Goal: Communication & Community: Participate in discussion

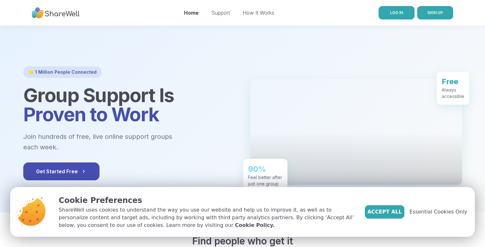
click at [397, 12] on span "LOG IN" at bounding box center [396, 12] width 13 height 5
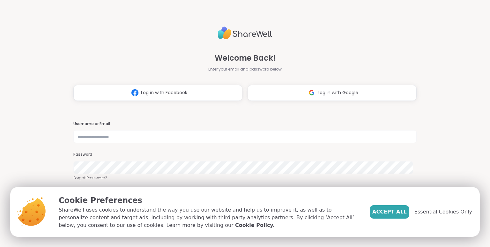
click at [437, 212] on span "Essential Cookies Only" at bounding box center [444, 212] width 58 height 8
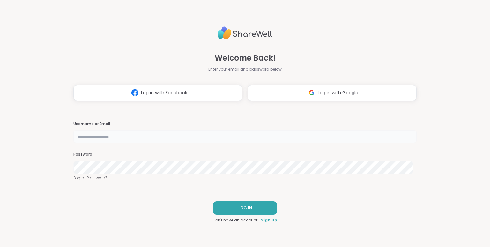
click at [113, 139] on input "text" at bounding box center [244, 136] width 343 height 13
type input "**********"
click at [250, 205] on button "LOG IN" at bounding box center [245, 207] width 64 height 13
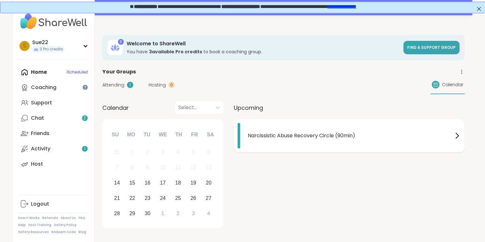
click at [295, 134] on span "Narcissistic Abuse Recovery Circle (90min)" at bounding box center [350, 136] width 205 height 8
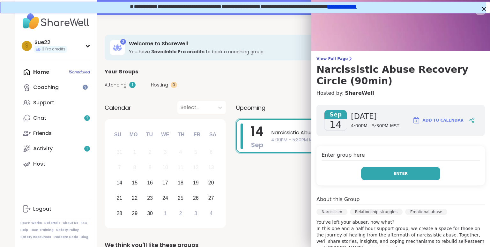
click at [394, 171] on span "Enter" at bounding box center [401, 174] width 14 height 6
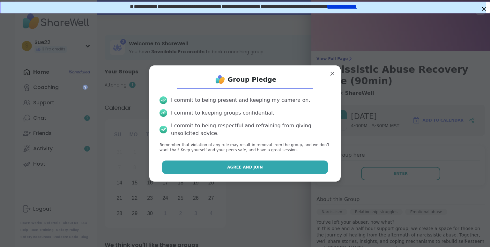
click at [275, 164] on button "Agree and Join" at bounding box center [245, 167] width 166 height 13
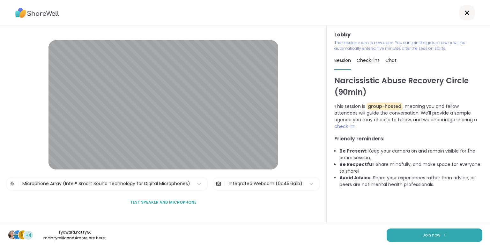
click at [162, 201] on span "Test speaker and microphone" at bounding box center [163, 202] width 66 height 6
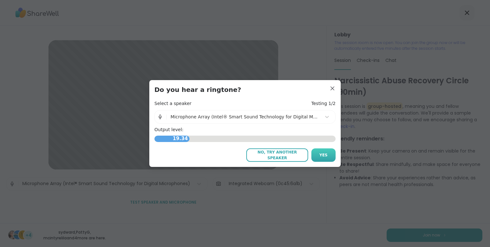
click at [324, 155] on span "Yes" at bounding box center [323, 155] width 8 height 6
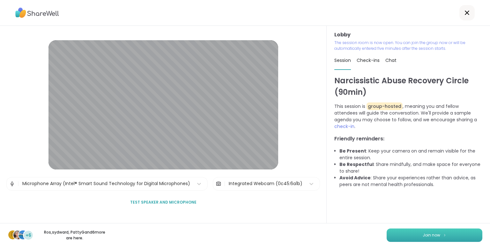
click at [416, 233] on button "Join now" at bounding box center [435, 234] width 96 height 13
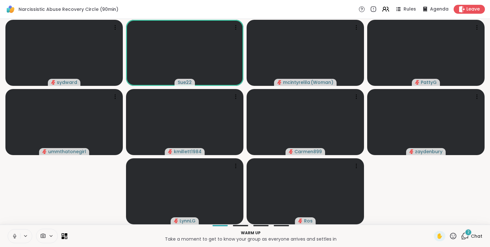
click at [12, 236] on icon at bounding box center [15, 236] width 6 height 6
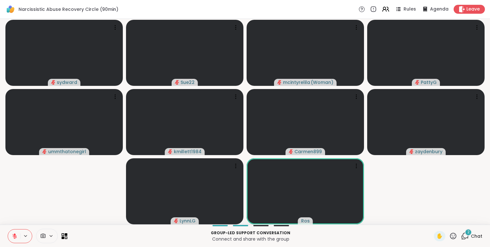
click at [467, 232] on span "2" at bounding box center [468, 231] width 2 height 5
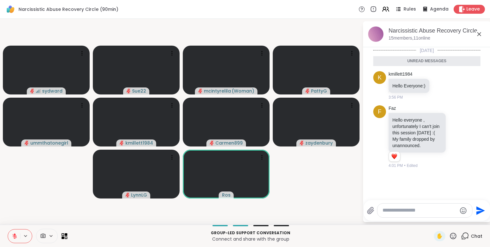
click at [479, 32] on icon at bounding box center [479, 34] width 8 height 8
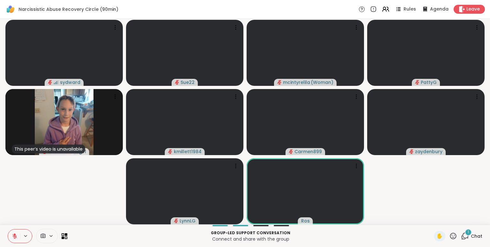
click at [450, 236] on icon at bounding box center [453, 236] width 8 height 8
click at [392, 237] on p "Connect and share with the group" at bounding box center [250, 239] width 359 height 6
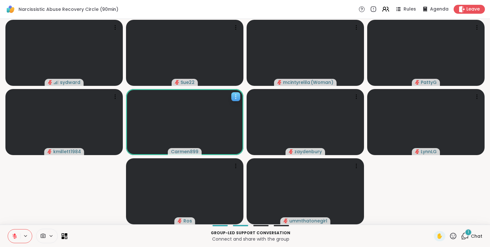
click at [236, 95] on icon at bounding box center [235, 95] width 1 height 1
click at [408, 173] on video-player-container "sydward Sue22 mcintyrelila ( Woman ) PattyG kmillett1984 Carmen899 [PERSON_NAME…" at bounding box center [245, 121] width 482 height 201
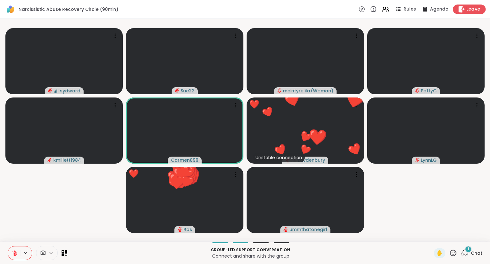
click at [468, 8] on span "Leave" at bounding box center [474, 9] width 14 height 7
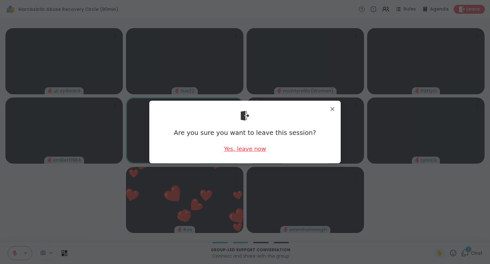
click at [244, 150] on div "Yes, leave now" at bounding box center [245, 149] width 42 height 8
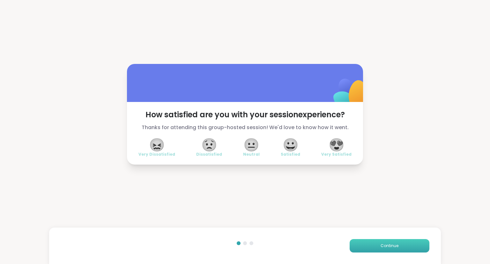
click at [372, 243] on button "Continue" at bounding box center [390, 245] width 80 height 13
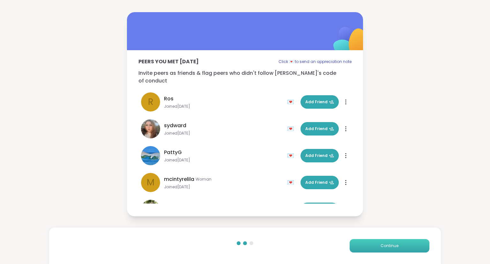
click at [372, 243] on button "Continue" at bounding box center [390, 245] width 80 height 13
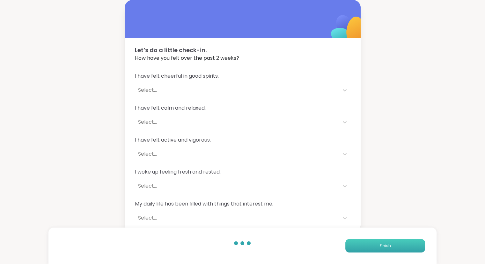
click at [372, 243] on button "Finish" at bounding box center [386, 245] width 80 height 13
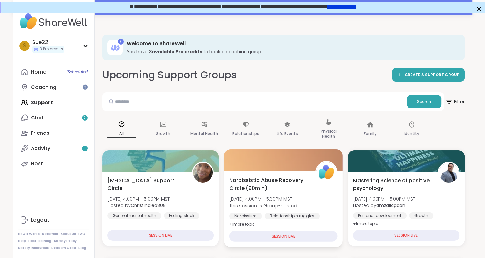
click at [261, 179] on span "Narcissistic Abuse Recovery Circle (90min)" at bounding box center [268, 184] width 79 height 16
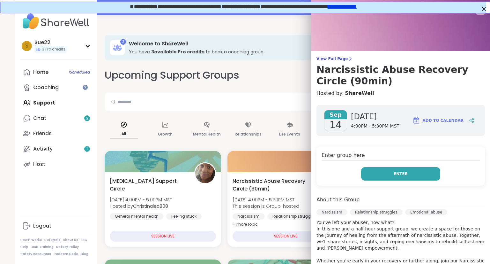
click at [403, 174] on button "Enter" at bounding box center [400, 173] width 79 height 13
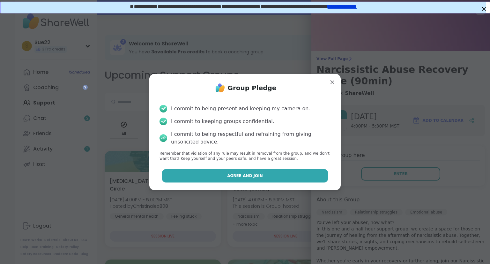
click at [256, 175] on button "Agree and Join" at bounding box center [245, 175] width 166 height 13
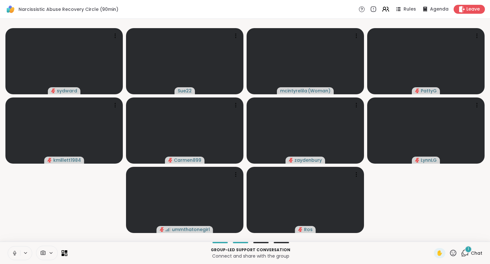
click at [13, 247] on icon at bounding box center [15, 253] width 6 height 6
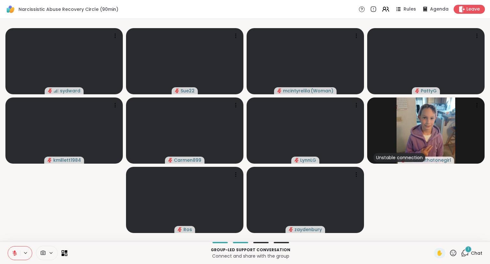
click at [14, 247] on icon at bounding box center [15, 253] width 6 height 6
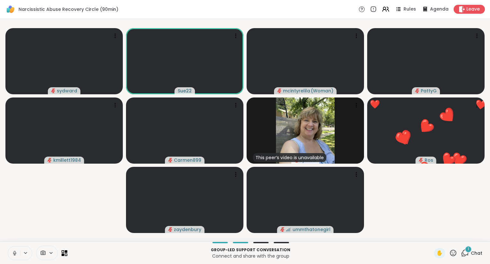
click at [14, 247] on icon at bounding box center [15, 253] width 6 height 6
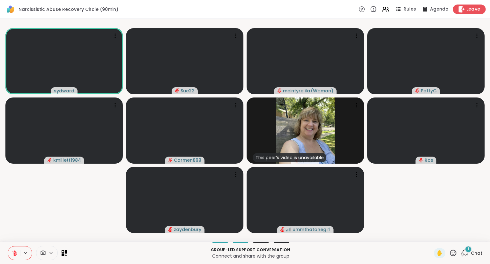
click at [467, 9] on span "Leave" at bounding box center [474, 9] width 14 height 7
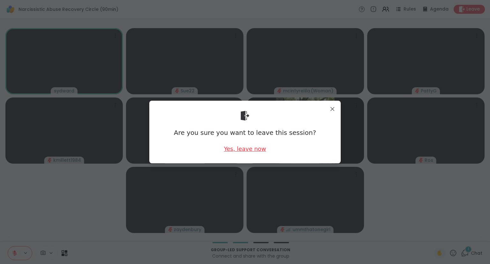
click at [245, 145] on div "Yes, leave now" at bounding box center [245, 149] width 42 height 8
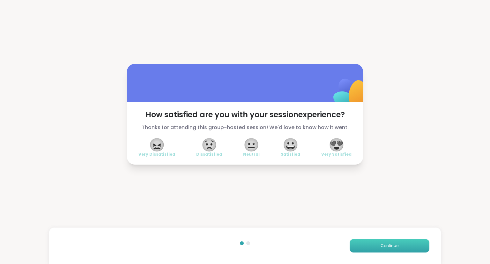
click at [388, 245] on span "Continue" at bounding box center [390, 246] width 18 height 6
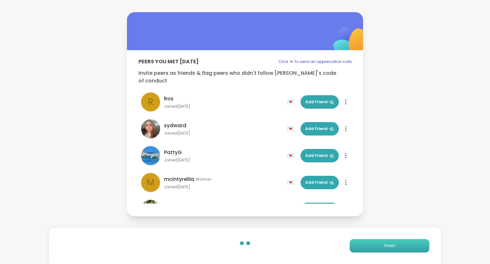
click at [374, 243] on button "Finish" at bounding box center [390, 245] width 80 height 13
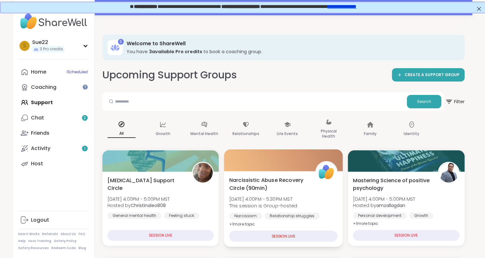
click at [259, 177] on span "Narcissistic Abuse Recovery Circle (90min)" at bounding box center [268, 184] width 79 height 16
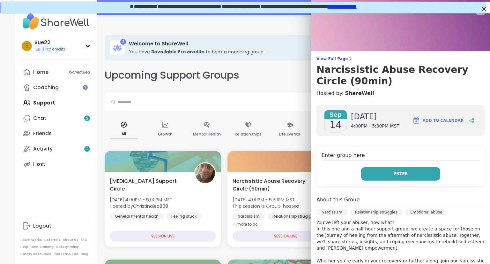
click at [394, 171] on span "Enter" at bounding box center [401, 174] width 14 height 6
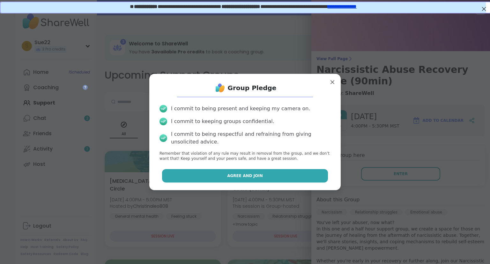
click at [246, 171] on button "Agree and Join" at bounding box center [245, 175] width 166 height 13
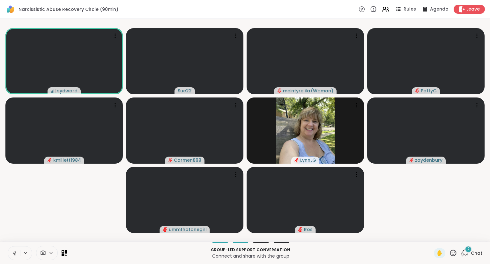
click at [15, 247] on icon at bounding box center [15, 253] width 6 height 6
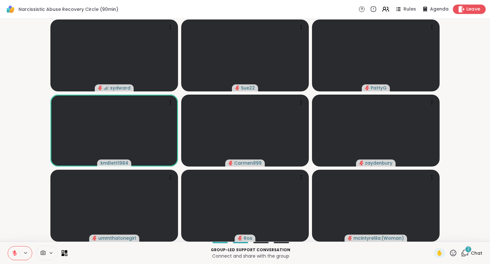
click at [467, 9] on span "Leave" at bounding box center [474, 9] width 14 height 7
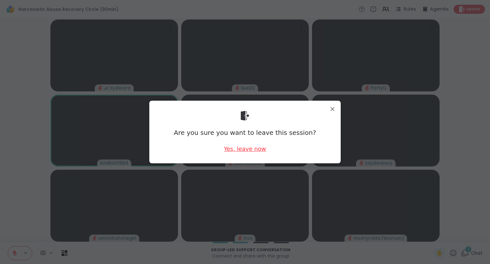
click at [246, 147] on div "Yes, leave now" at bounding box center [245, 149] width 42 height 8
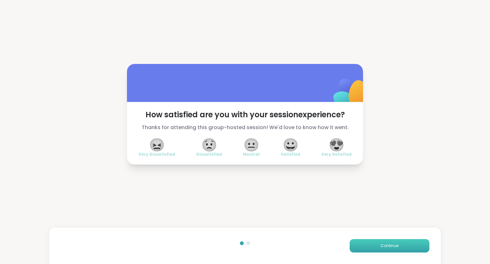
click at [386, 247] on span "Continue" at bounding box center [390, 246] width 18 height 6
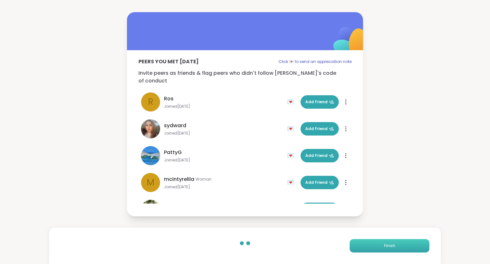
click at [386, 244] on span "Finish" at bounding box center [389, 246] width 11 height 6
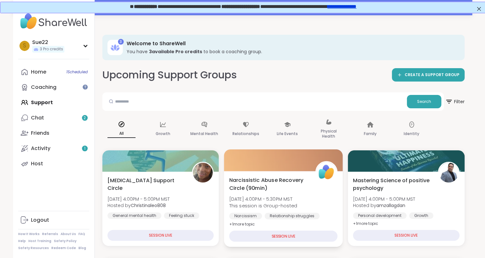
click at [272, 181] on span "Narcissistic Abuse Recovery Circle (90min)" at bounding box center [268, 184] width 79 height 16
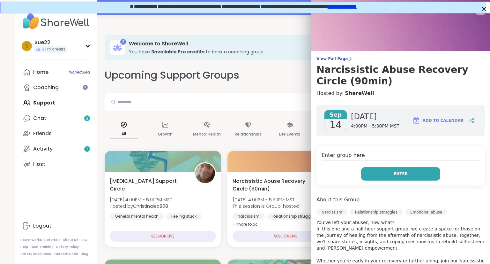
click at [385, 178] on button "Enter" at bounding box center [400, 173] width 79 height 13
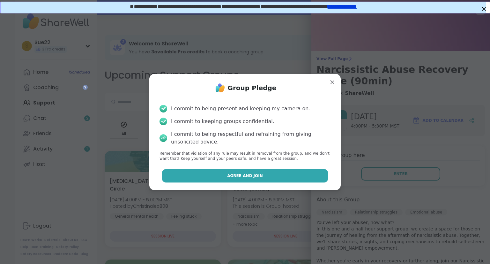
click at [259, 173] on button "Agree and Join" at bounding box center [245, 175] width 166 height 13
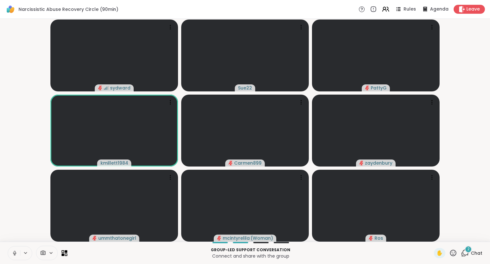
click at [15, 247] on icon at bounding box center [15, 253] width 6 height 6
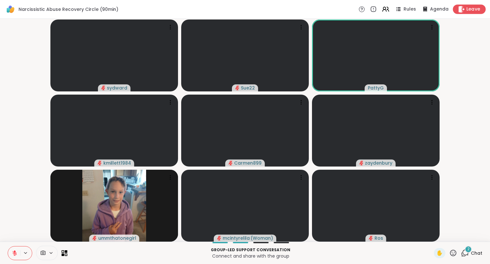
click at [473, 8] on span "Leave" at bounding box center [474, 9] width 14 height 7
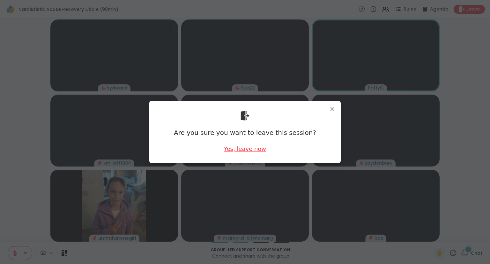
click at [238, 152] on div "Yes, leave now" at bounding box center [245, 149] width 42 height 8
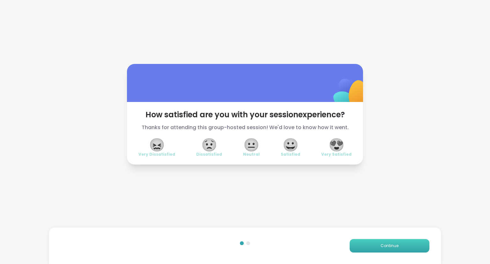
click at [381, 243] on span "Continue" at bounding box center [390, 246] width 18 height 6
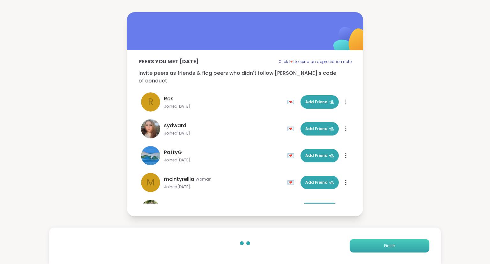
click at [378, 243] on button "Finish" at bounding box center [390, 245] width 80 height 13
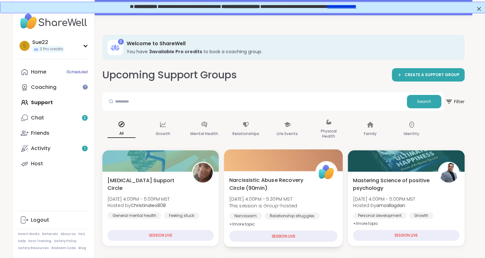
click at [276, 180] on span "Narcissistic Abuse Recovery Circle (90min)" at bounding box center [268, 184] width 79 height 16
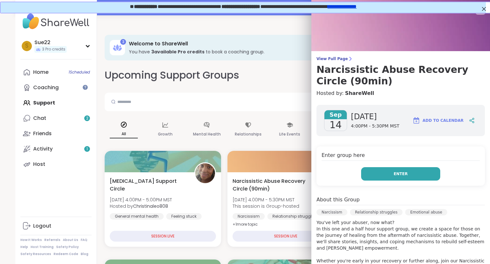
click at [394, 173] on span "Enter" at bounding box center [401, 174] width 14 height 6
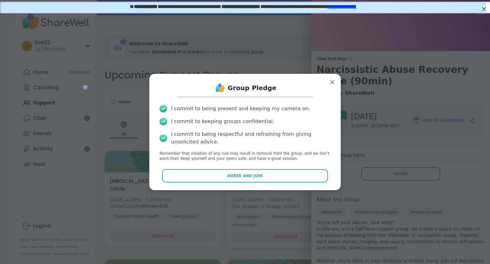
drag, startPoint x: 233, startPoint y: 175, endPoint x: 297, endPoint y: 185, distance: 65.5
click at [237, 176] on span "Agree and Join" at bounding box center [245, 176] width 36 height 6
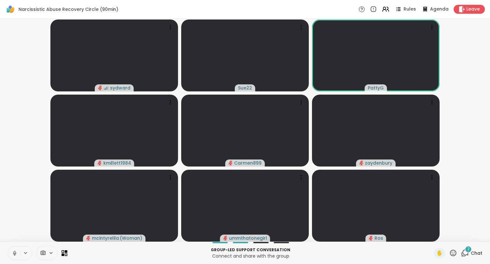
click at [16, 247] on icon at bounding box center [15, 253] width 6 height 6
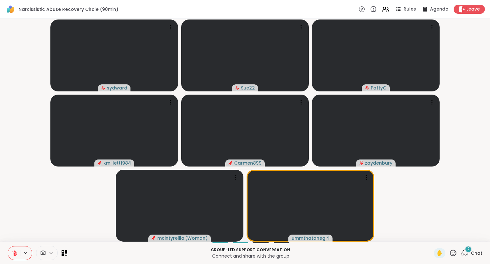
click at [14, 247] on icon at bounding box center [15, 253] width 6 height 6
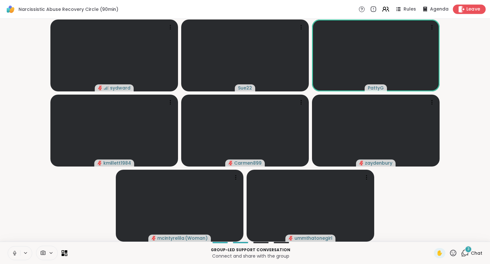
click at [467, 8] on span "Leave" at bounding box center [474, 9] width 14 height 7
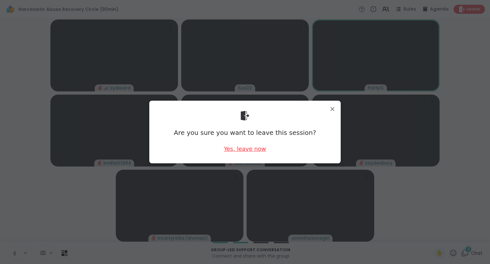
click at [250, 150] on div "Yes, leave now" at bounding box center [245, 149] width 42 height 8
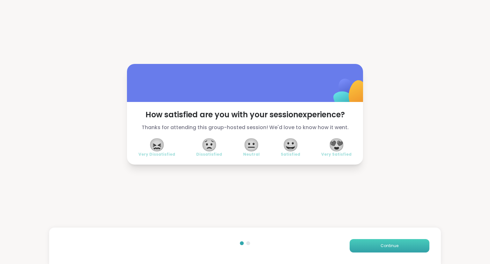
click at [390, 243] on span "Continue" at bounding box center [390, 246] width 18 height 6
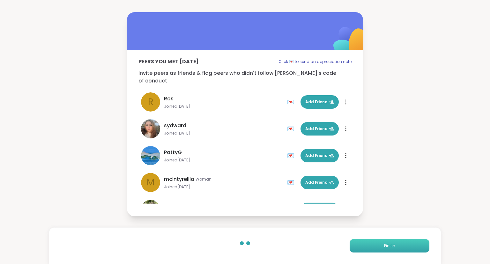
click at [385, 239] on button "Finish" at bounding box center [390, 245] width 80 height 13
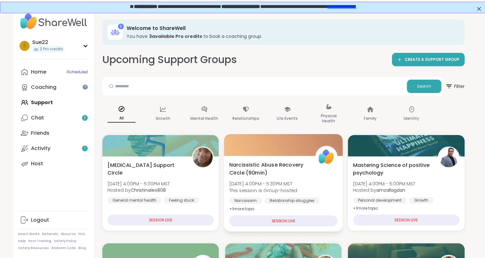
click at [272, 162] on span "Narcissistic Abuse Recovery Circle (90min)" at bounding box center [268, 169] width 79 height 16
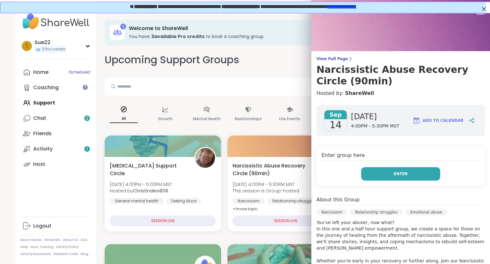
click at [396, 172] on span "Enter" at bounding box center [401, 174] width 14 height 6
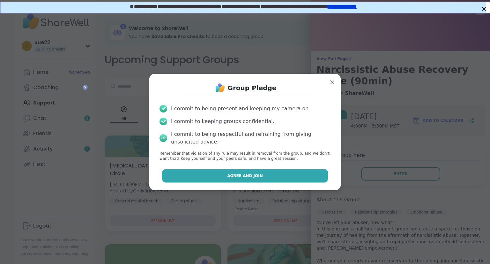
click at [258, 172] on button "Agree and Join" at bounding box center [245, 175] width 166 height 13
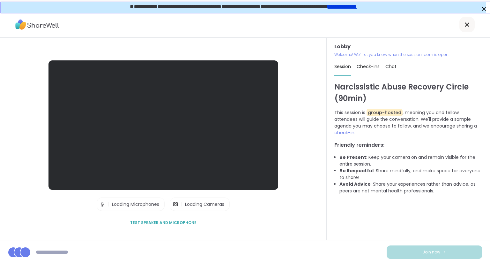
click at [395, 181] on li "Avoid Advice : Share your experiences rather than advice, as peers are not ment…" at bounding box center [411, 187] width 143 height 13
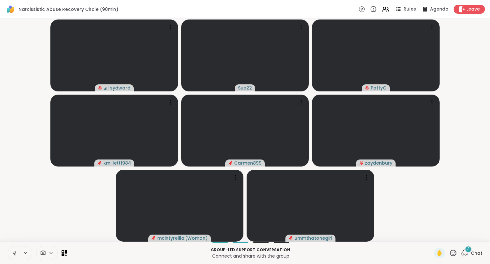
click at [15, 247] on icon at bounding box center [15, 253] width 6 height 6
click at [465, 247] on div "4" at bounding box center [468, 248] width 7 height 7
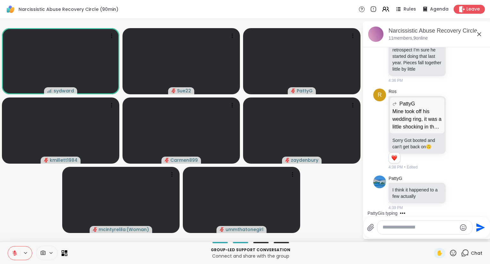
scroll to position [254, 0]
click at [479, 34] on icon at bounding box center [479, 34] width 4 height 4
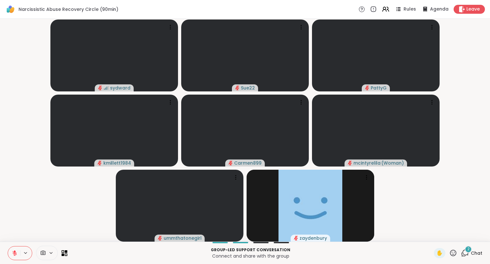
click at [471, 247] on span "Chat" at bounding box center [476, 253] width 11 height 6
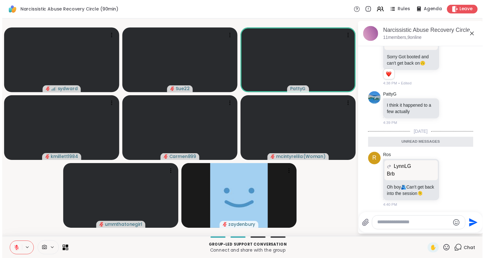
scroll to position [308, 0]
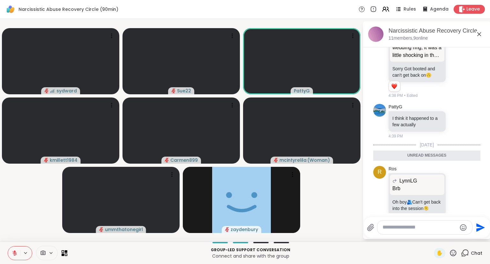
click at [480, 33] on icon at bounding box center [479, 34] width 8 height 8
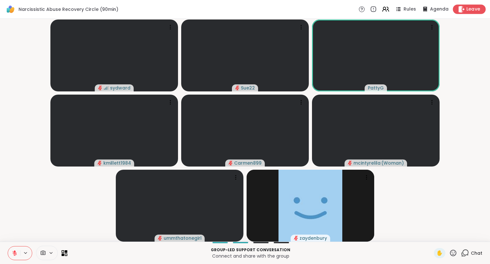
click at [467, 6] on span "Leave" at bounding box center [474, 9] width 14 height 7
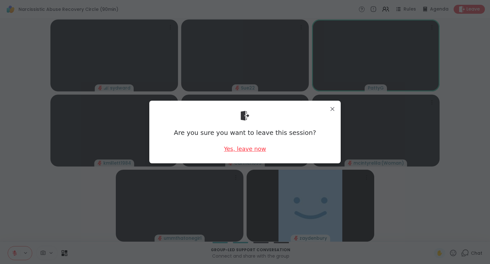
click at [243, 152] on div "Yes, leave now" at bounding box center [245, 149] width 42 height 8
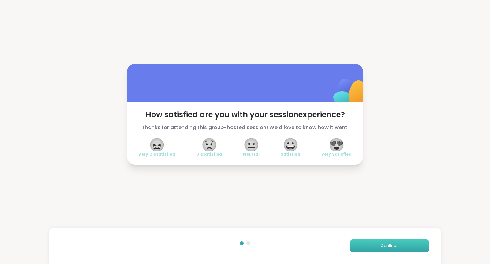
click at [391, 247] on button "Continue" at bounding box center [390, 245] width 80 height 13
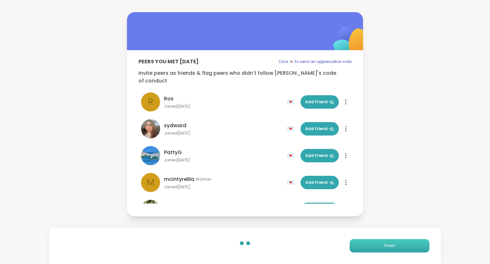
click at [391, 243] on button "Finish" at bounding box center [390, 245] width 80 height 13
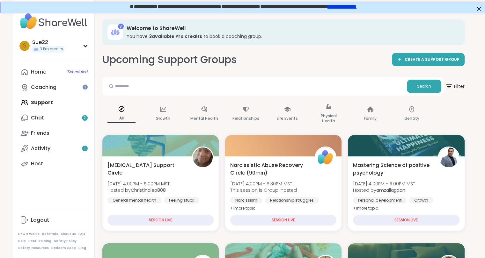
click at [277, 162] on span "Narcissistic Abuse Recovery Circle (90min)" at bounding box center [269, 169] width 78 height 15
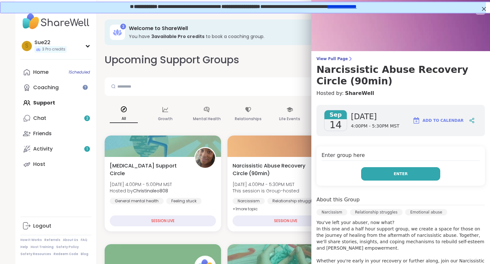
click at [407, 171] on button "Enter" at bounding box center [400, 173] width 79 height 13
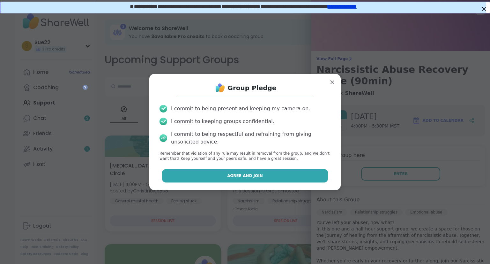
click at [263, 174] on button "Agree and Join" at bounding box center [245, 175] width 166 height 13
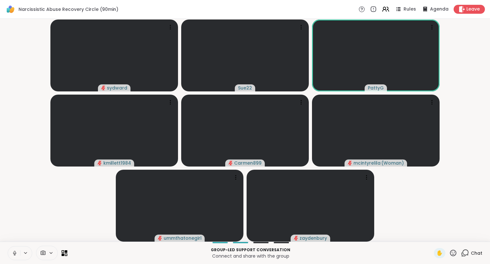
click at [12, 247] on icon at bounding box center [15, 253] width 6 height 6
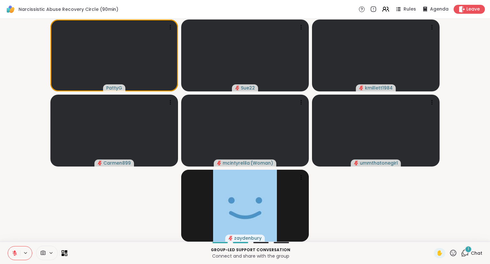
click at [15, 247] on icon at bounding box center [15, 251] width 2 height 3
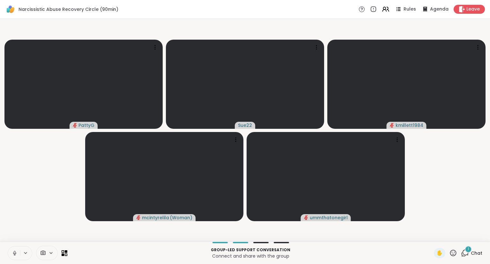
click at [464, 247] on icon at bounding box center [466, 252] width 6 height 6
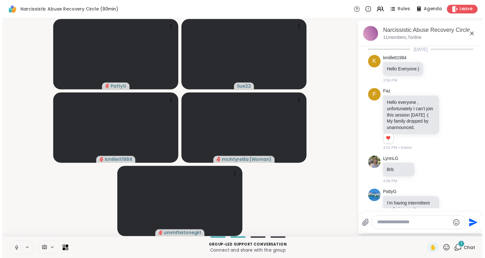
scroll to position [418, 0]
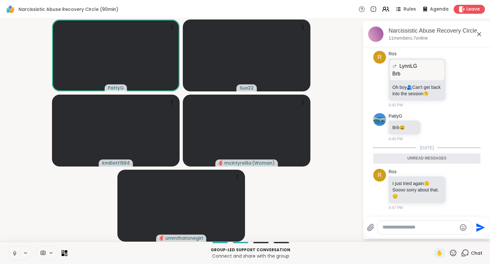
click at [480, 32] on icon at bounding box center [479, 34] width 8 height 8
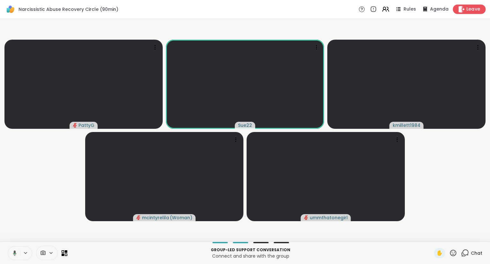
click at [467, 8] on span "Leave" at bounding box center [474, 9] width 14 height 7
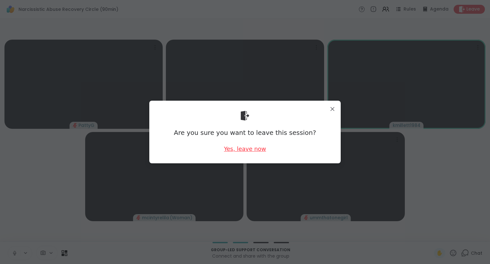
click at [242, 146] on div "Yes, leave now" at bounding box center [245, 149] width 42 height 8
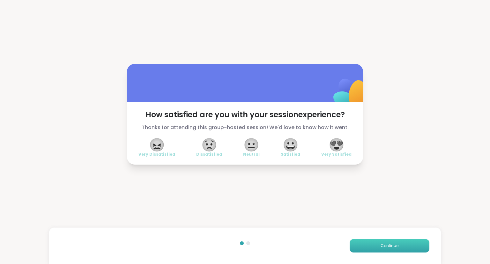
click at [397, 247] on button "Continue" at bounding box center [390, 245] width 80 height 13
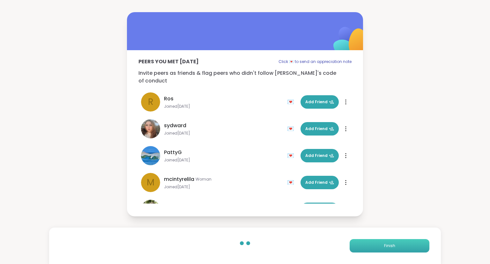
click at [396, 244] on button "Finish" at bounding box center [390, 245] width 80 height 13
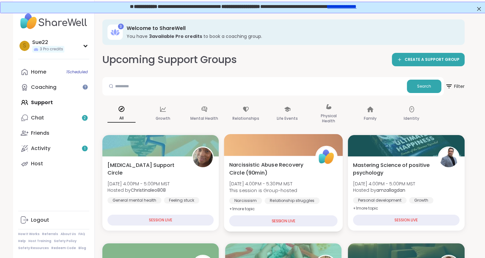
click at [269, 162] on span "Narcissistic Abuse Recovery Circle (90min)" at bounding box center [268, 169] width 79 height 16
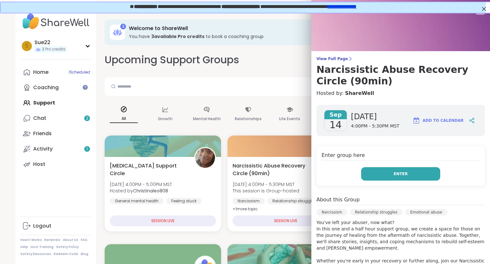
click at [402, 173] on button "Enter" at bounding box center [400, 173] width 79 height 13
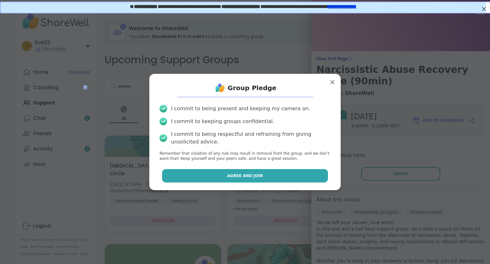
click at [257, 170] on button "Agree and Join" at bounding box center [245, 175] width 166 height 13
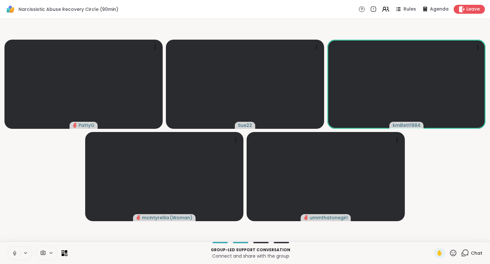
click at [15, 247] on icon at bounding box center [15, 251] width 2 height 3
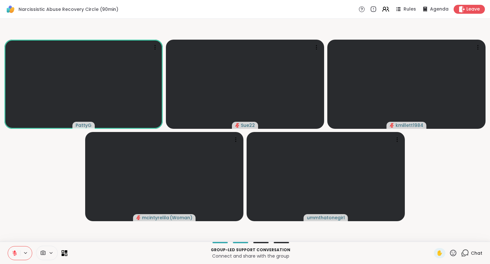
click at [15, 247] on icon at bounding box center [15, 251] width 2 height 3
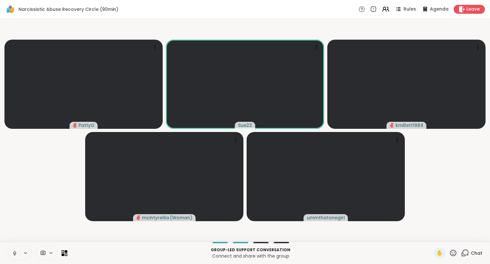
click at [15, 247] on icon at bounding box center [15, 251] width 2 height 3
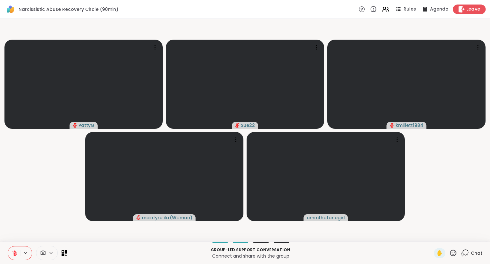
click at [467, 8] on span "Leave" at bounding box center [474, 9] width 14 height 7
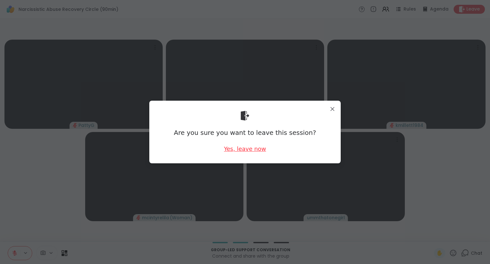
click at [245, 149] on div "Yes, leave now" at bounding box center [245, 149] width 42 height 8
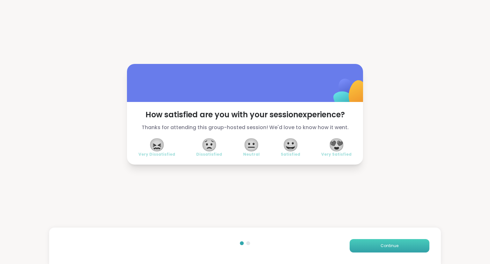
click at [372, 243] on button "Continue" at bounding box center [390, 245] width 80 height 13
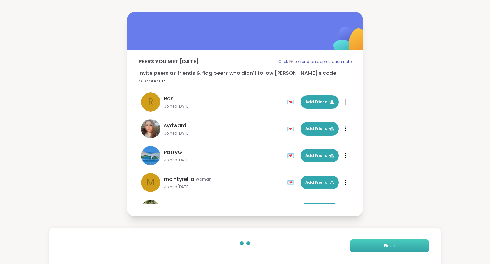
click at [387, 244] on span "Finish" at bounding box center [389, 246] width 11 height 6
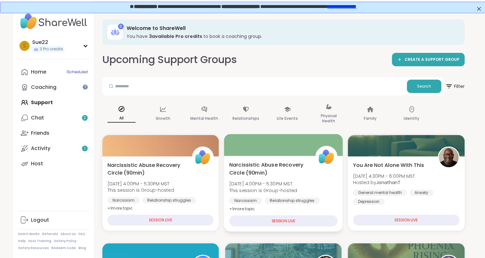
click at [285, 160] on div "Narcissistic Abuse Recovery Circle (90min) [DATE] 4:00PM - 5:30PM MST This sess…" at bounding box center [283, 194] width 119 height 76
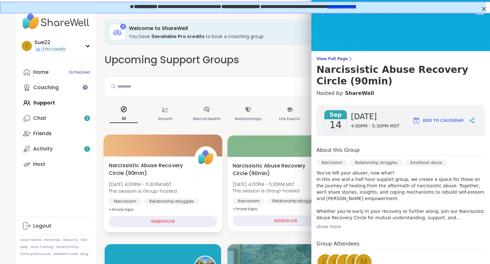
click at [136, 163] on span "Narcissistic Abuse Recovery Circle (90min)" at bounding box center [148, 169] width 79 height 16
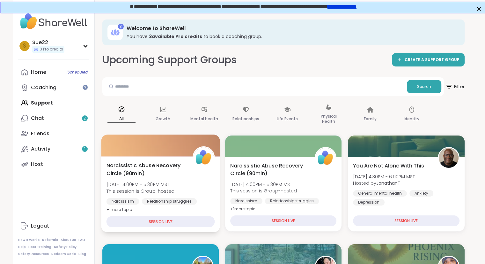
click at [135, 166] on span "Narcissistic Abuse Recovery Circle (90min)" at bounding box center [145, 169] width 79 height 16
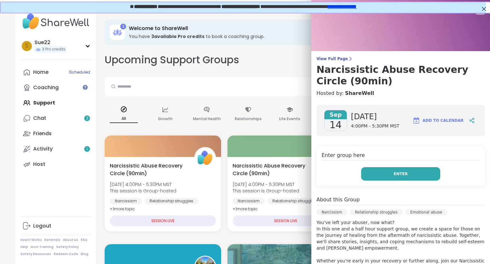
click at [412, 174] on button "Enter" at bounding box center [400, 173] width 79 height 13
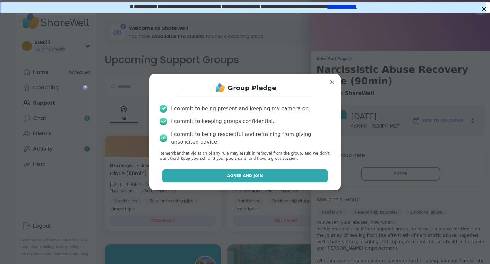
click at [294, 174] on button "Agree and Join" at bounding box center [245, 175] width 166 height 13
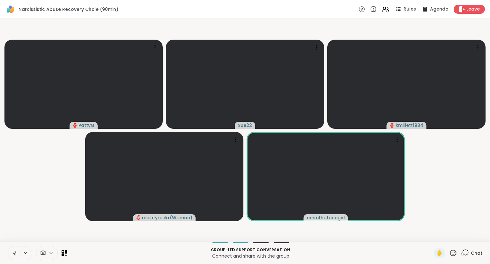
click at [12, 247] on icon at bounding box center [15, 253] width 6 height 6
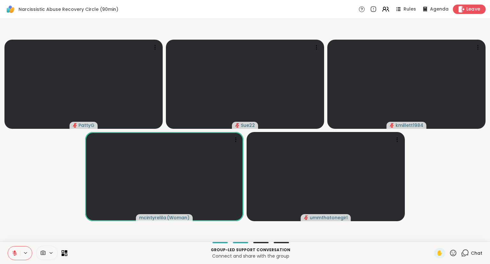
click at [471, 11] on span "Leave" at bounding box center [474, 9] width 14 height 7
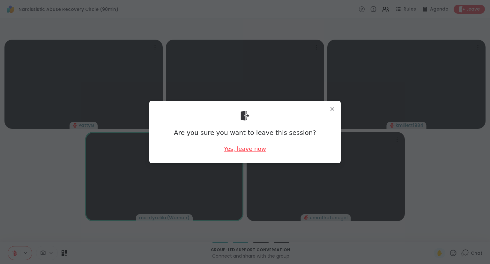
click at [250, 150] on div "Yes, leave now" at bounding box center [245, 149] width 42 height 8
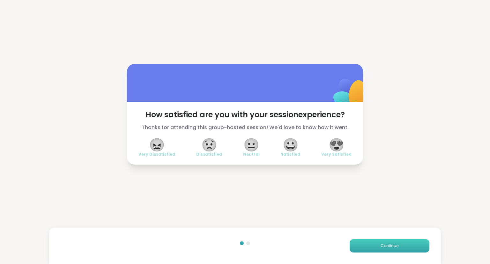
click at [377, 247] on button "Continue" at bounding box center [390, 245] width 80 height 13
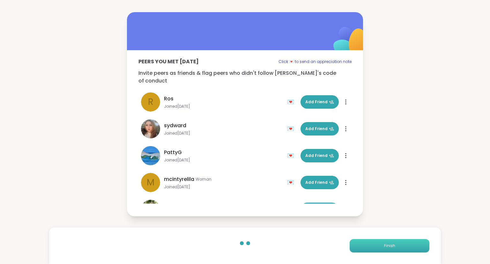
click at [378, 247] on button "Finish" at bounding box center [390, 245] width 80 height 13
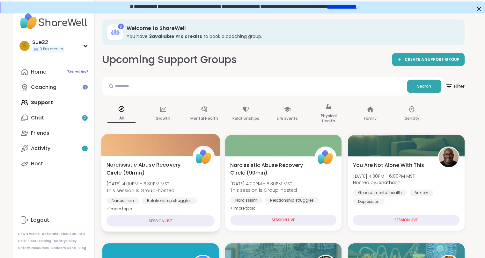
click at [151, 164] on span "Narcissistic Abuse Recovery Circle (90min)" at bounding box center [145, 169] width 79 height 16
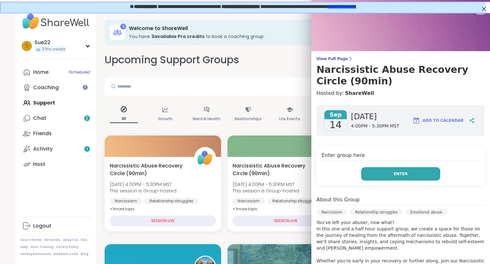
click at [411, 175] on button "Enter" at bounding box center [400, 173] width 79 height 13
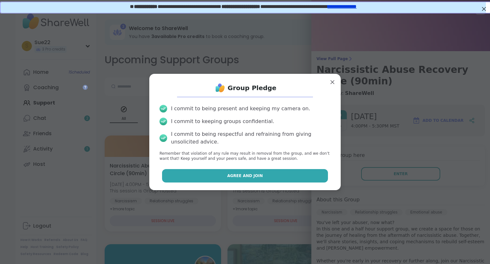
click at [287, 176] on button "Agree and Join" at bounding box center [245, 175] width 166 height 13
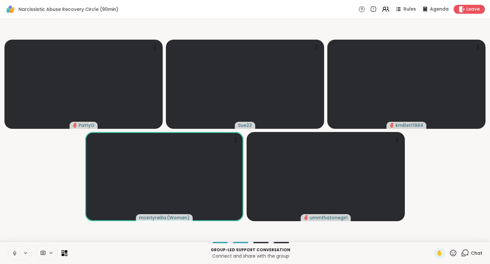
click at [13, 253] on icon at bounding box center [15, 253] width 6 height 6
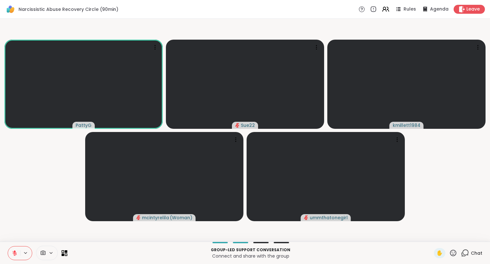
click at [14, 249] on button at bounding box center [14, 252] width 12 height 13
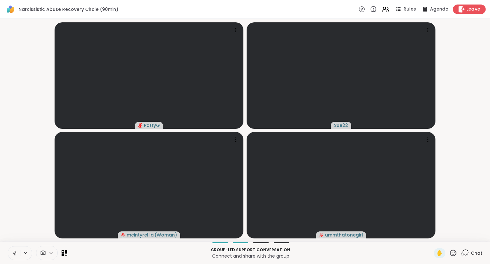
click at [468, 8] on span "Leave" at bounding box center [474, 9] width 14 height 7
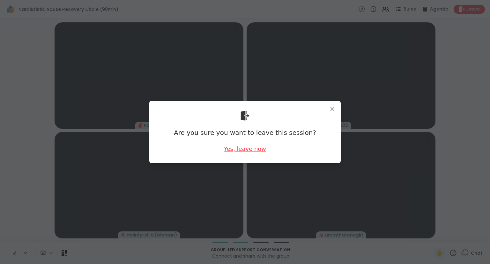
click at [239, 147] on div "Yes, leave now" at bounding box center [245, 149] width 42 height 8
